Goal: Communication & Community: Answer question/provide support

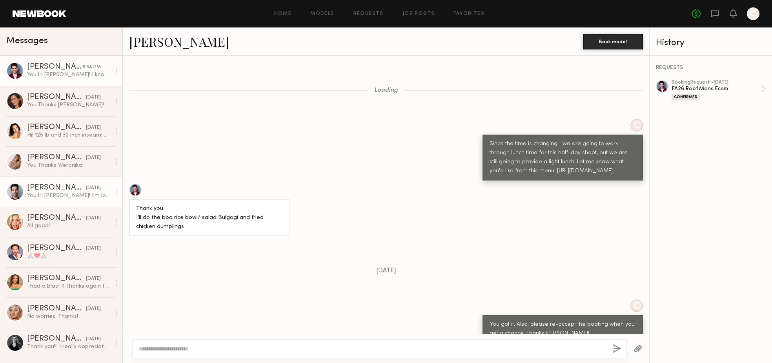
scroll to position [617, 0]
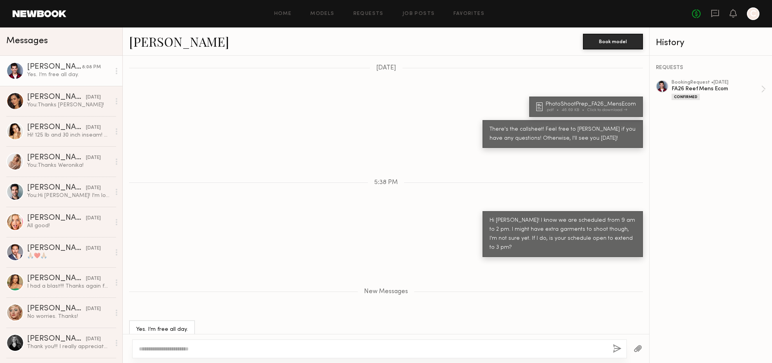
scroll to position [459, 0]
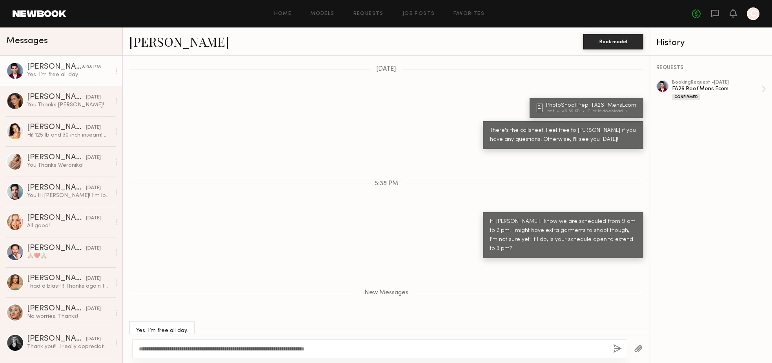
type textarea "**********"
click at [614, 349] on button "button" at bounding box center [617, 349] width 9 height 10
